Goal: Information Seeking & Learning: Understand process/instructions

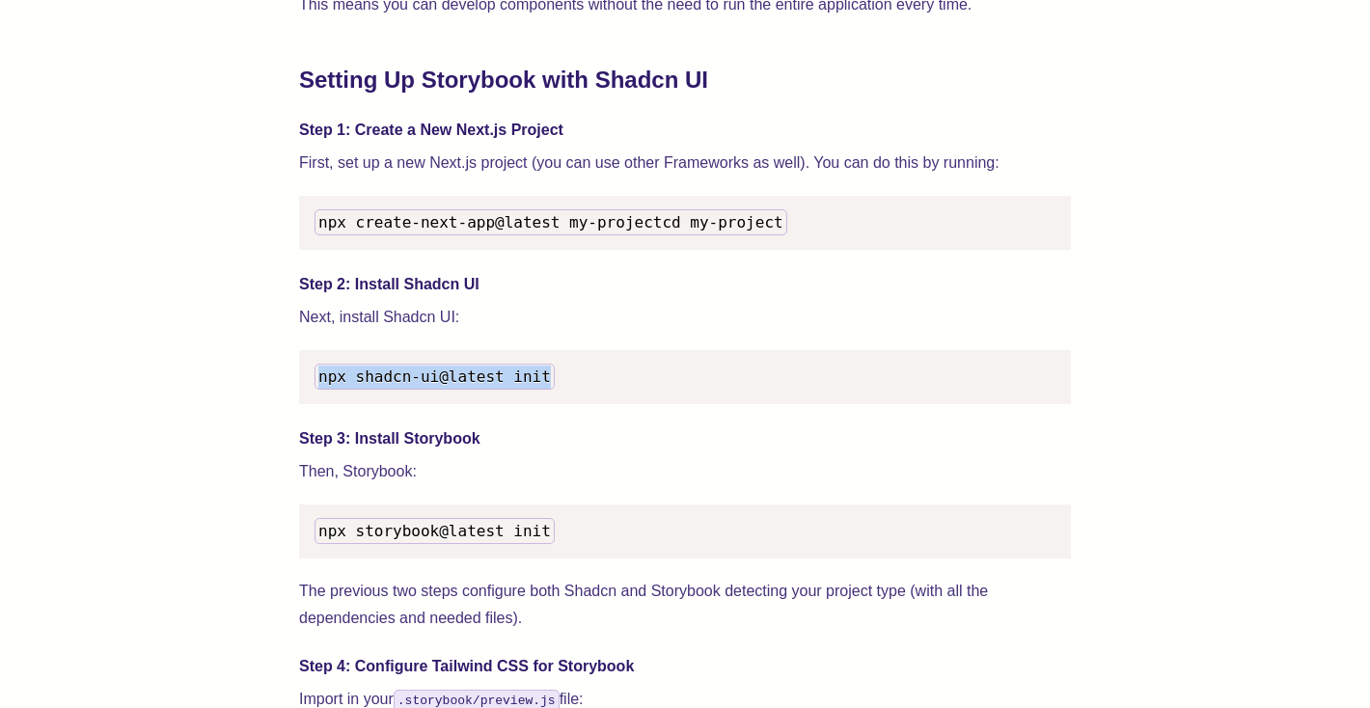
drag, startPoint x: 574, startPoint y: 405, endPoint x: 320, endPoint y: 401, distance: 253.8
click at [320, 401] on pre "npx shadcn-ui@latest init" at bounding box center [685, 377] width 772 height 54
copy span "npx shadcn-ui@latest init"
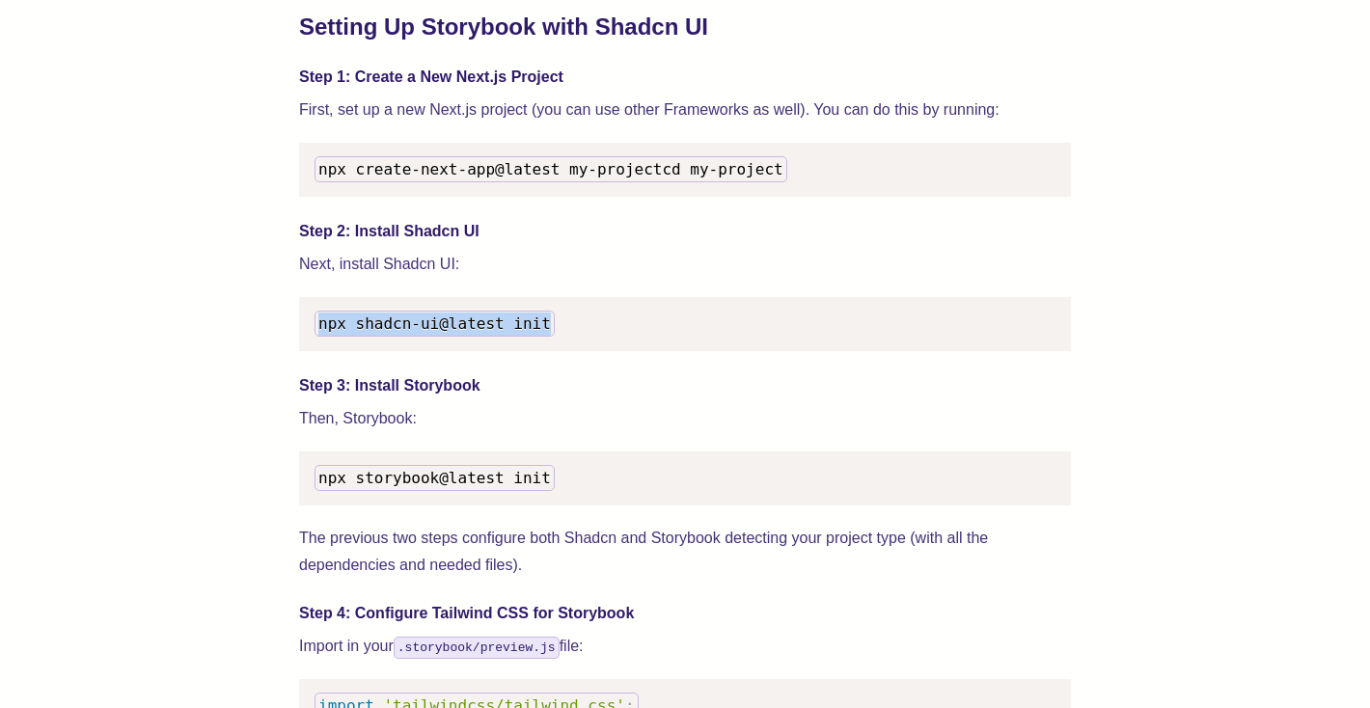
scroll to position [1933, 0]
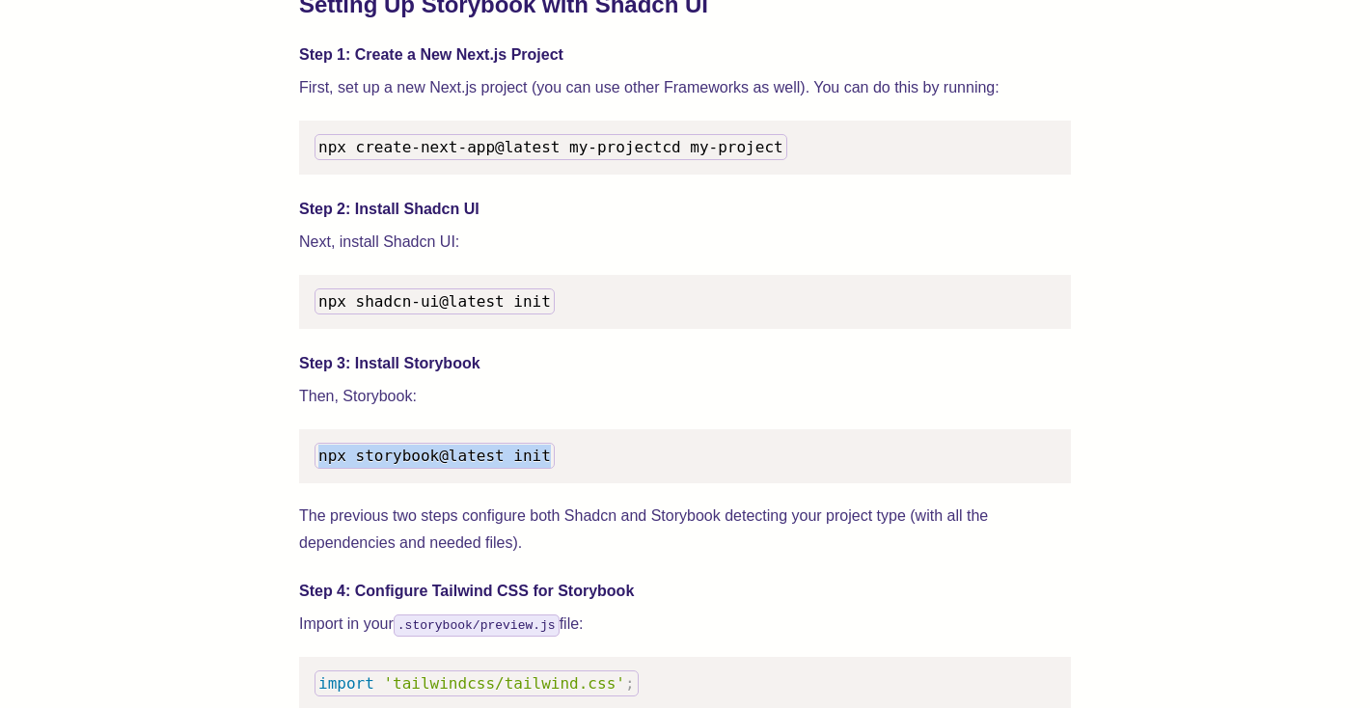
drag, startPoint x: 570, startPoint y: 483, endPoint x: 313, endPoint y: 481, distance: 257.6
click at [311, 481] on pre "npx storybook@latest init" at bounding box center [685, 456] width 772 height 54
copy span "npx storybook@latest init"
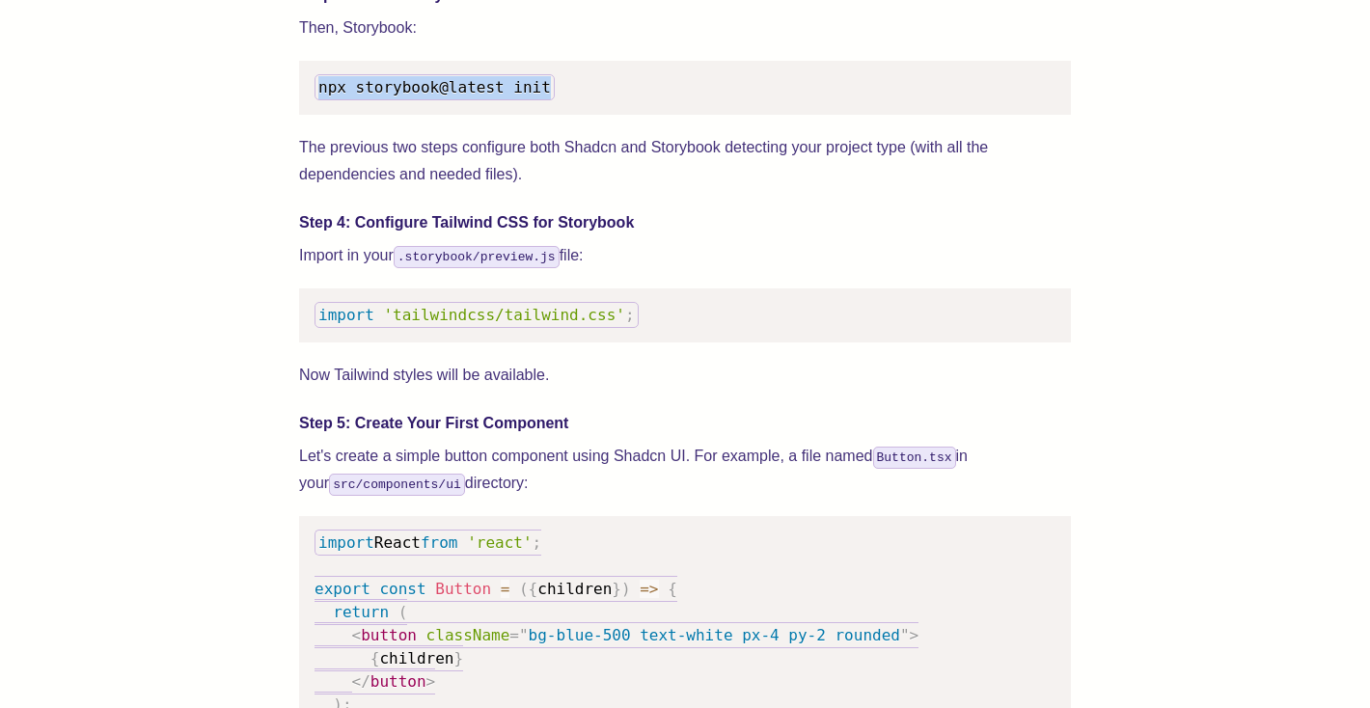
scroll to position [2307, 0]
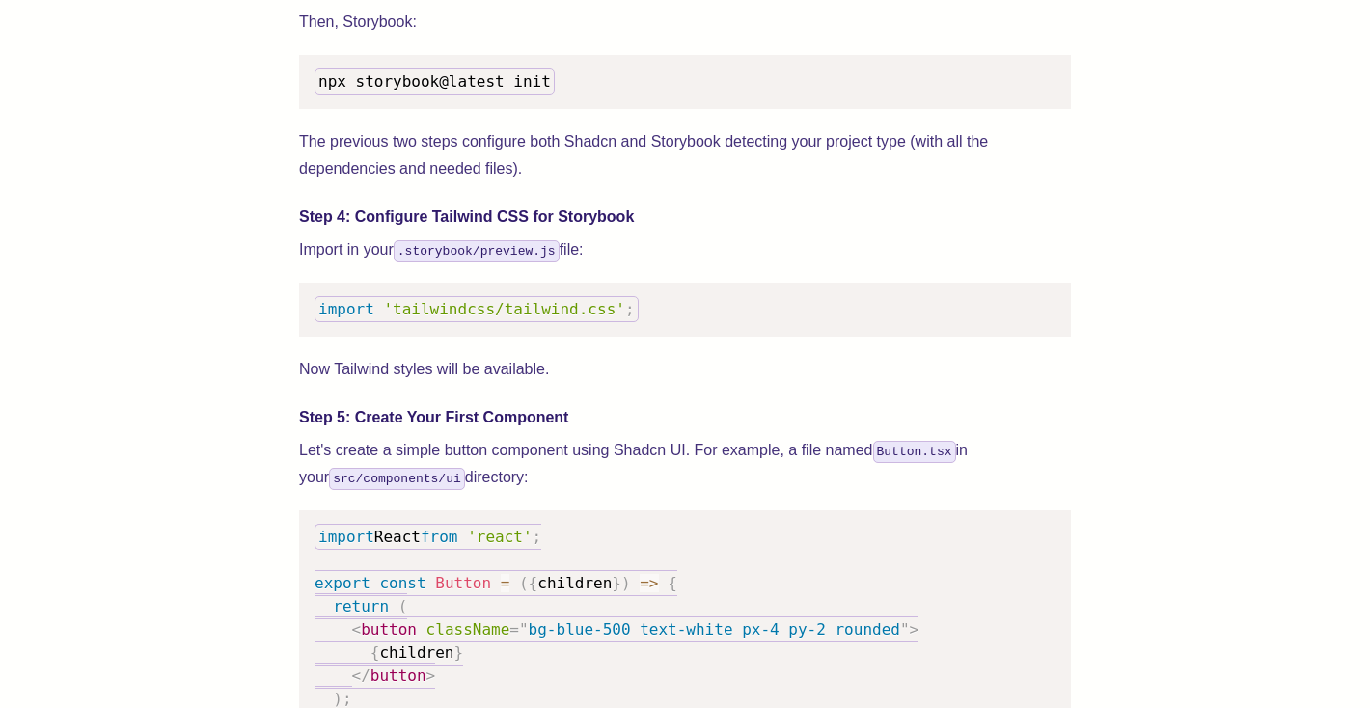
drag, startPoint x: 641, startPoint y: 330, endPoint x: 326, endPoint y: 335, distance: 314.6
click at [325, 333] on pre "import 'tailwindcss/tailwind.css' ;" at bounding box center [685, 310] width 772 height 54
click at [326, 318] on span "import" at bounding box center [346, 309] width 56 height 18
drag, startPoint x: 321, startPoint y: 335, endPoint x: 634, endPoint y: 335, distance: 312.6
click at [634, 322] on code "import 'tailwindcss/tailwind.css' ;" at bounding box center [477, 309] width 324 height 26
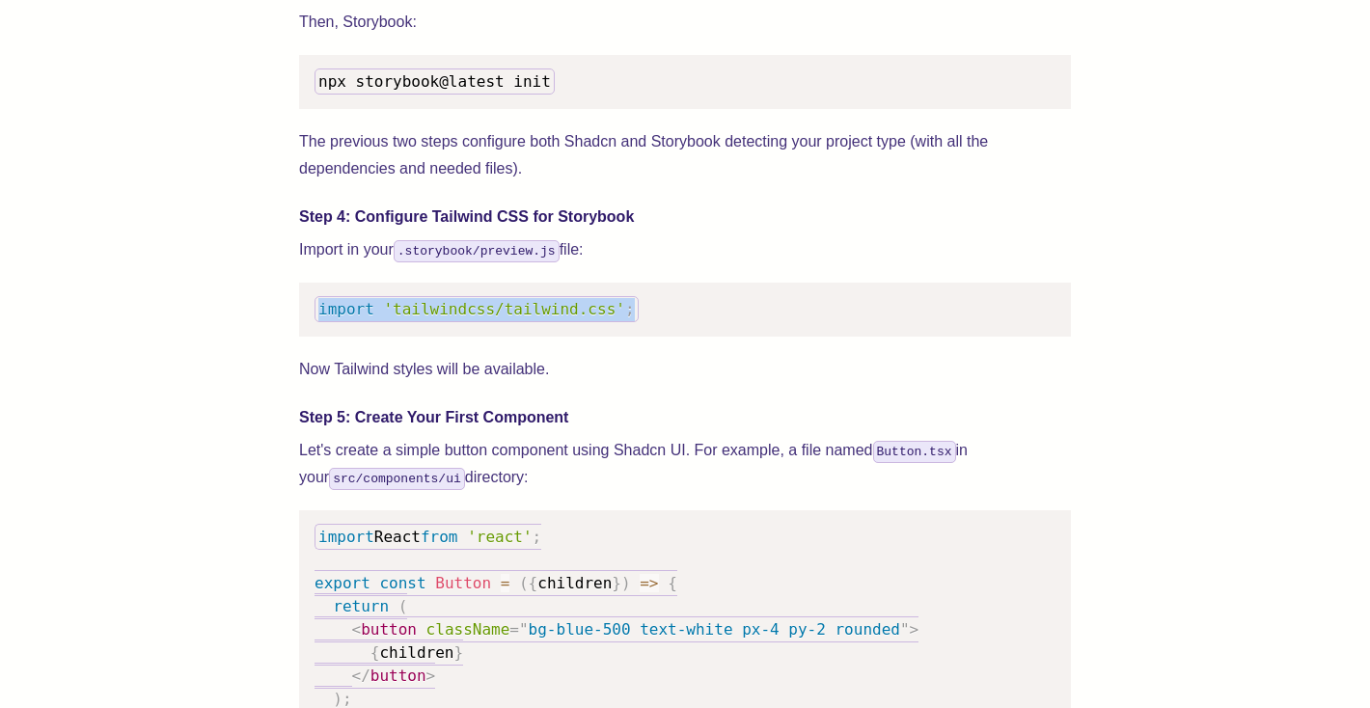
copy code "import 'tailwindcss/tailwind.css' ;"
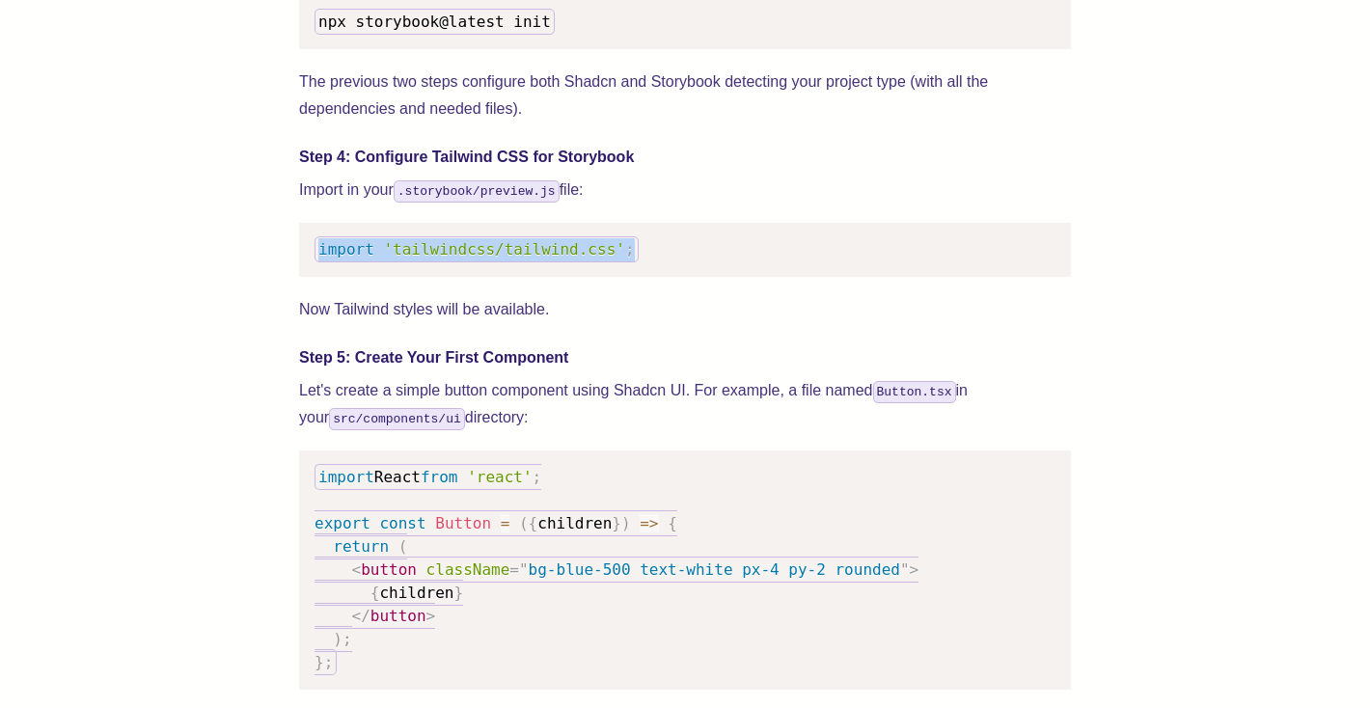
scroll to position [2389, 0]
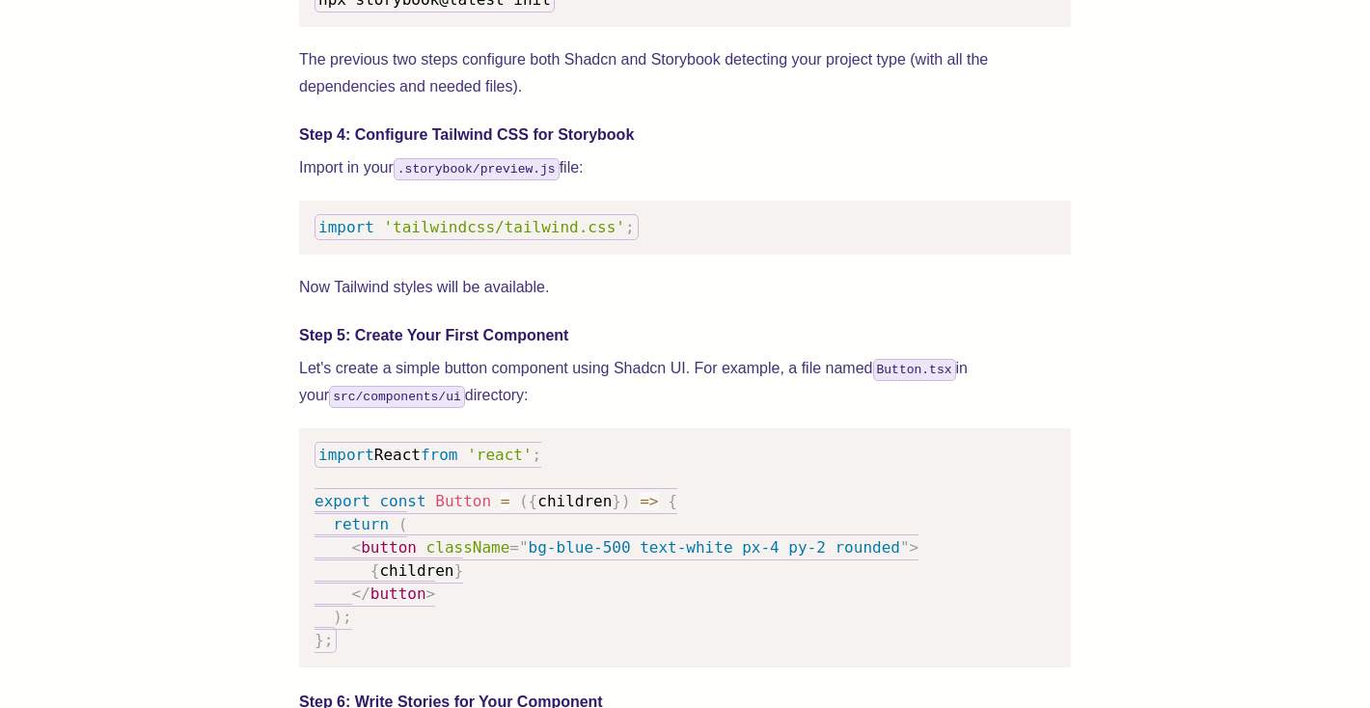
click at [619, 434] on div "We wrote this guide to show you how to set up both Shadcn UI and Storybook to c…" at bounding box center [685, 714] width 772 height 4647
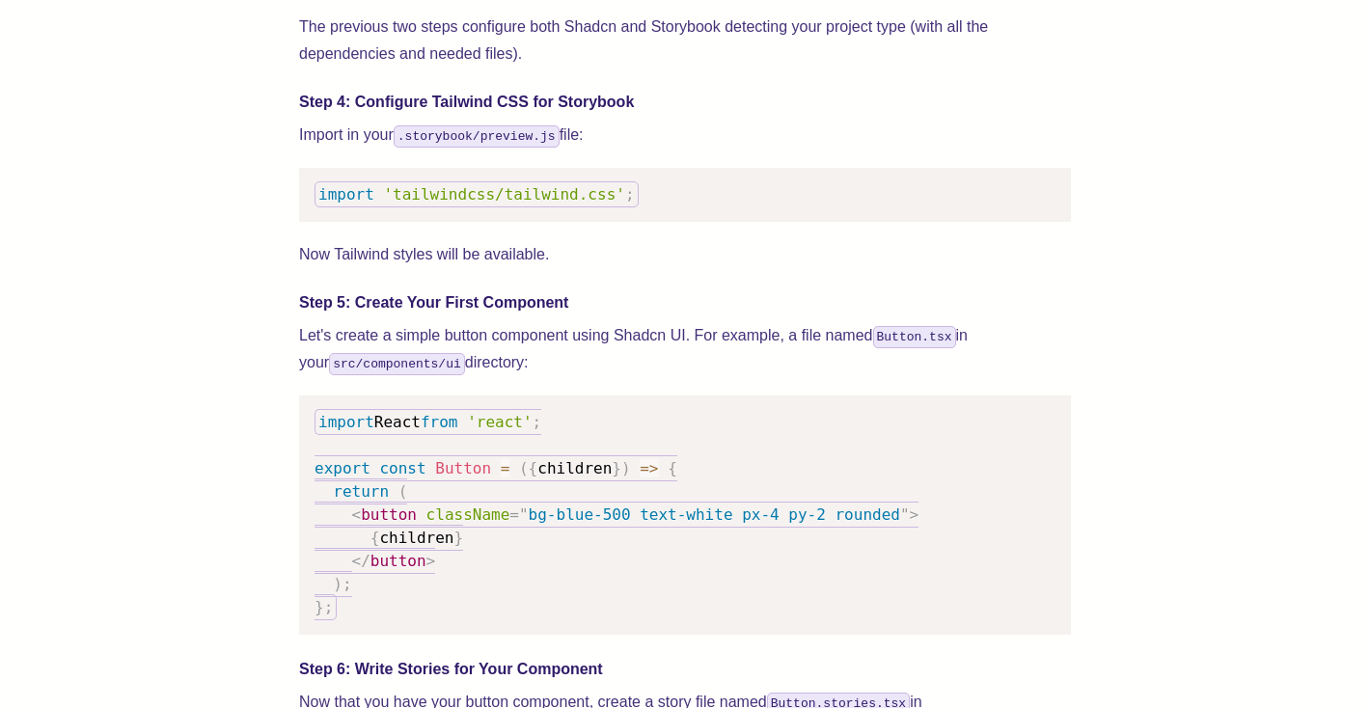
scroll to position [2436, 0]
